Goal: Use online tool/utility

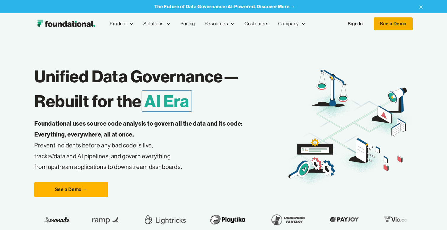
click at [393, 22] on link "See a Demo" at bounding box center [392, 23] width 39 height 13
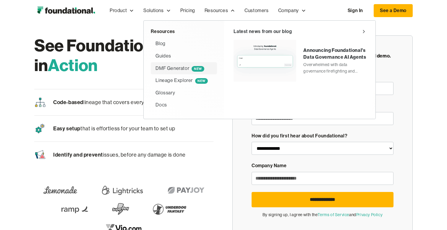
click at [166, 70] on div "DMF Generator NEW" at bounding box center [179, 69] width 49 height 8
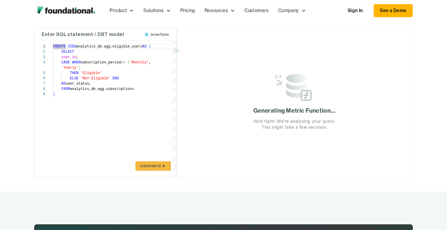
scroll to position [98, 0]
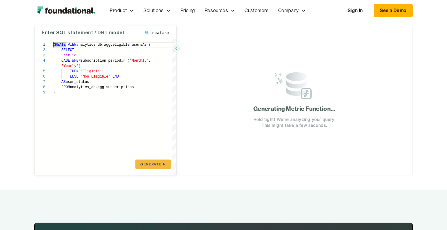
type textarea "**********"
click at [142, 86] on div "CREATE VIEW analytics_db.agg.eligible_users AS ( SELECT user_id , CASE WHEN sub…" at bounding box center [114, 107] width 123 height 136
click at [150, 84] on div "CREATE VIEW analytics_db.agg.eligible_users AS ( SELECT user_id , CASE WHEN sub…" at bounding box center [114, 107] width 123 height 136
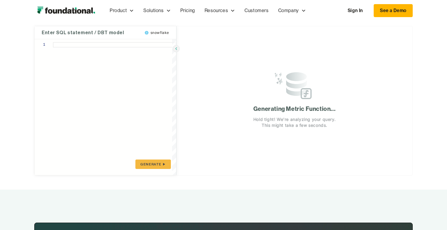
type textarea "**********"
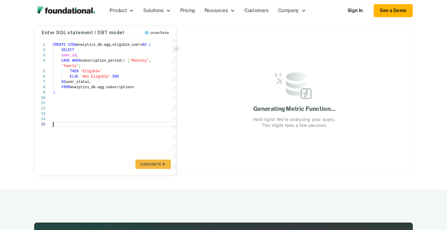
scroll to position [26, 0]
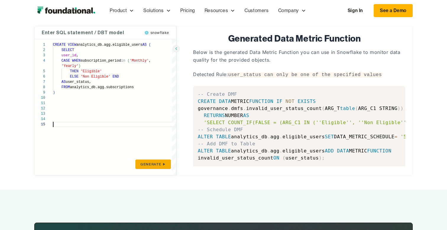
click at [163, 165] on icon "submit" at bounding box center [164, 164] width 2 height 2
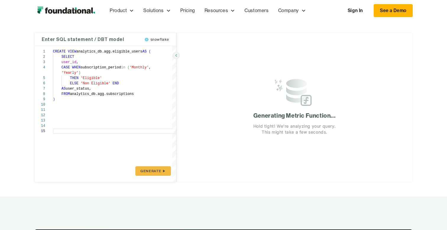
scroll to position [91, 0]
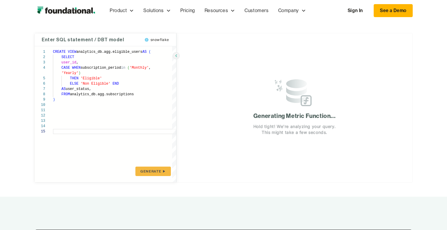
click at [79, 131] on div "CREATE VIEW analytics_db.agg.eligible_users AS ( SELECT user_id , CASE WHEN sub…" at bounding box center [114, 114] width 123 height 136
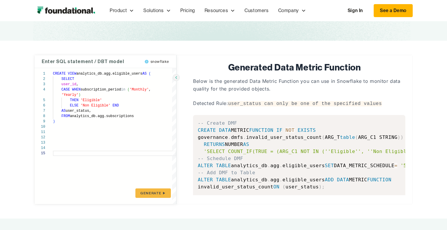
scroll to position [65, 0]
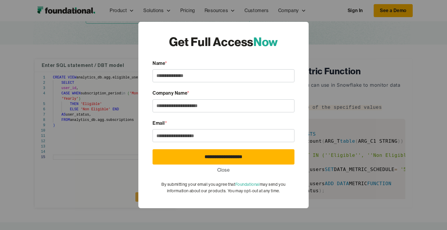
click at [222, 171] on link "Close" at bounding box center [223, 171] width 13 height 8
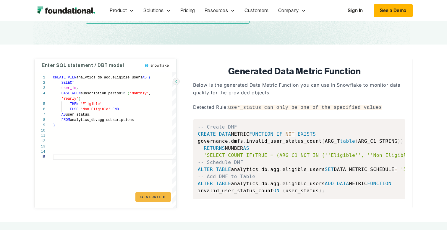
click at [73, 35] on div "Automate Data Quality for Snowflake. Create Data Metric Functions in Seconds. E…" at bounding box center [223, 0] width 378 height 89
